Goal: Information Seeking & Learning: Learn about a topic

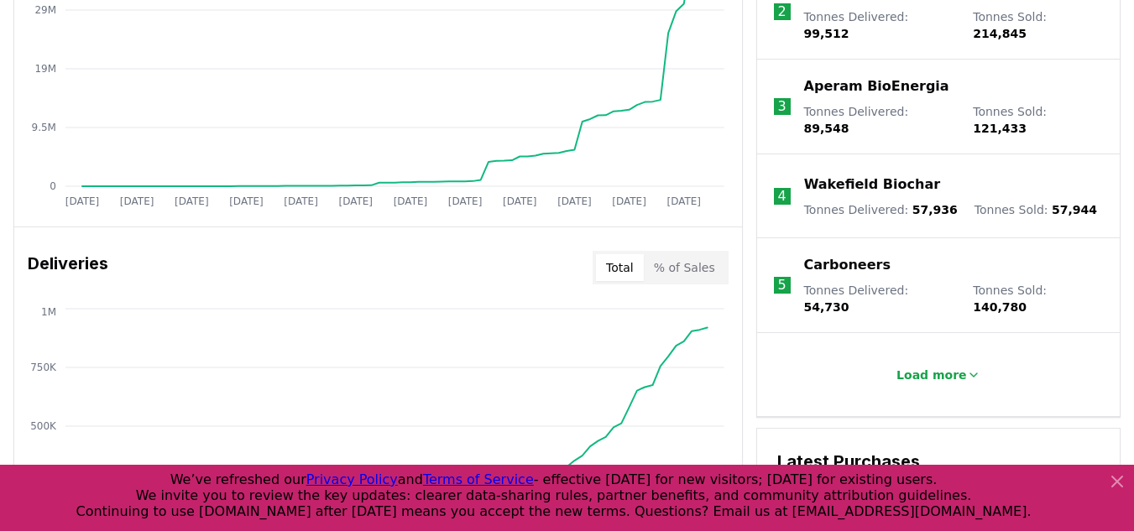
scroll to position [815, 0]
click at [906, 366] on p "Load more" at bounding box center [931, 374] width 70 height 17
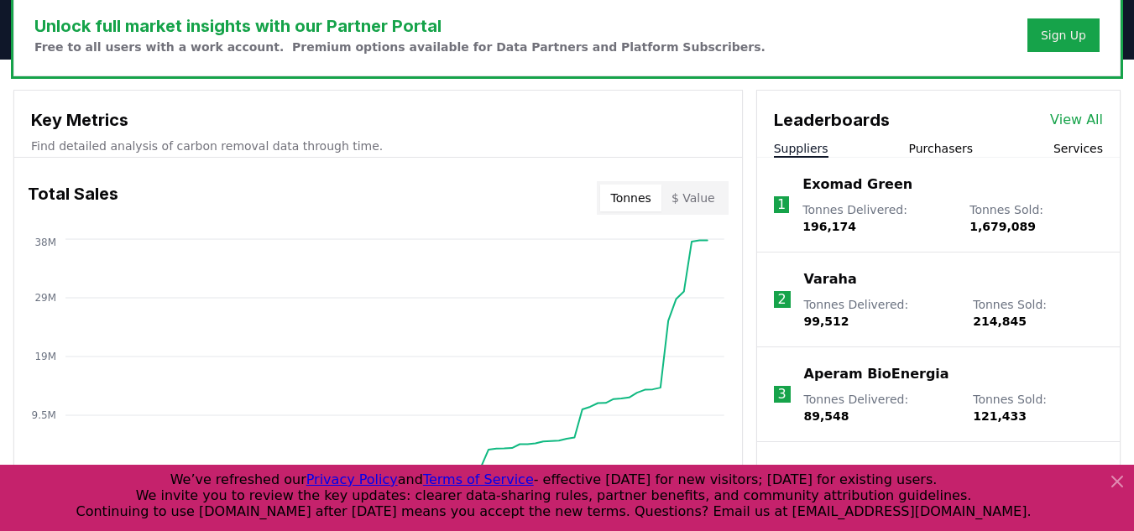
scroll to position [503, 0]
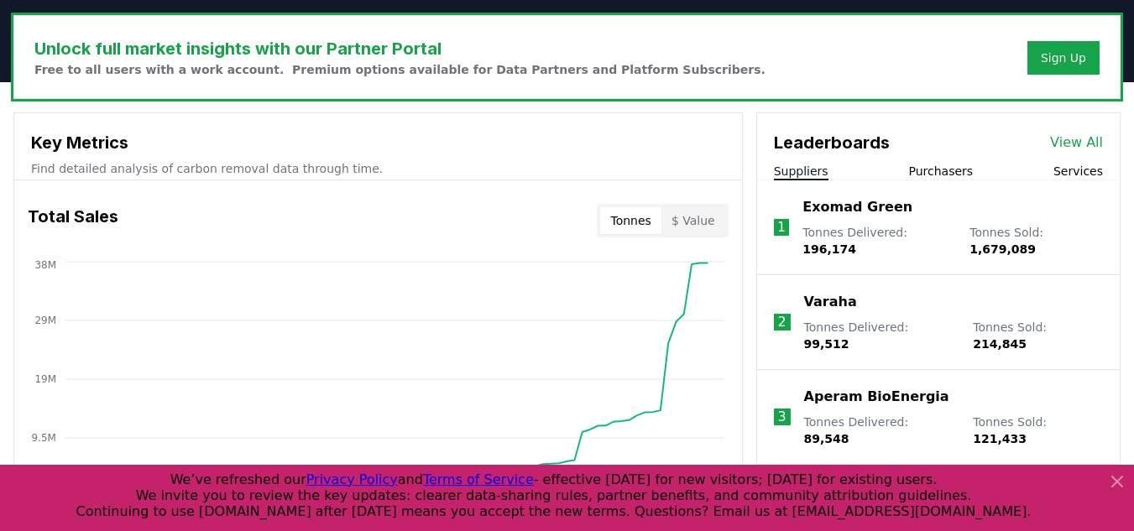
click at [826, 294] on p "Varaha" at bounding box center [830, 302] width 53 height 20
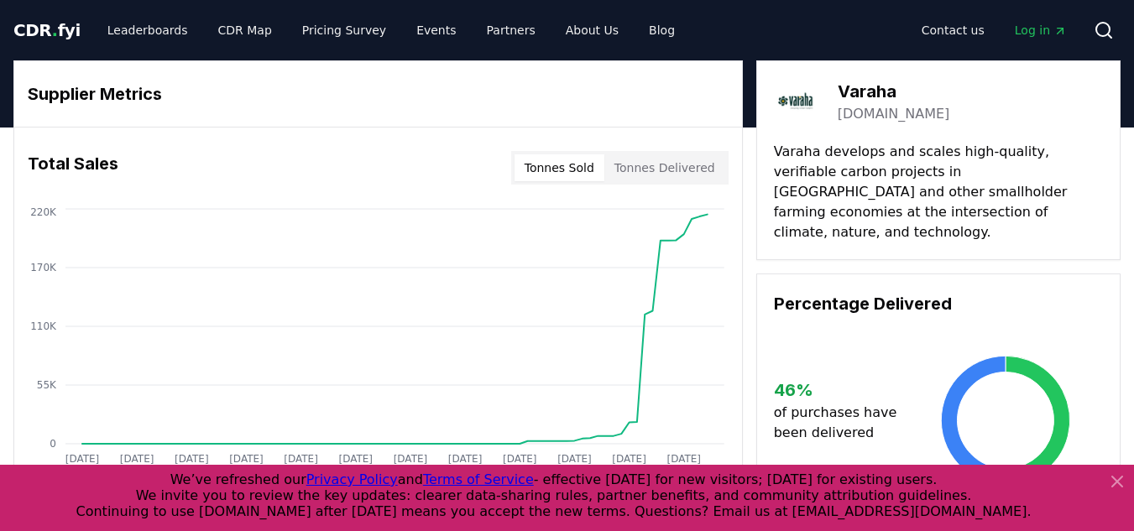
click at [868, 107] on link "varaha.earth" at bounding box center [893, 114] width 112 height 20
